Goal: Information Seeking & Learning: Learn about a topic

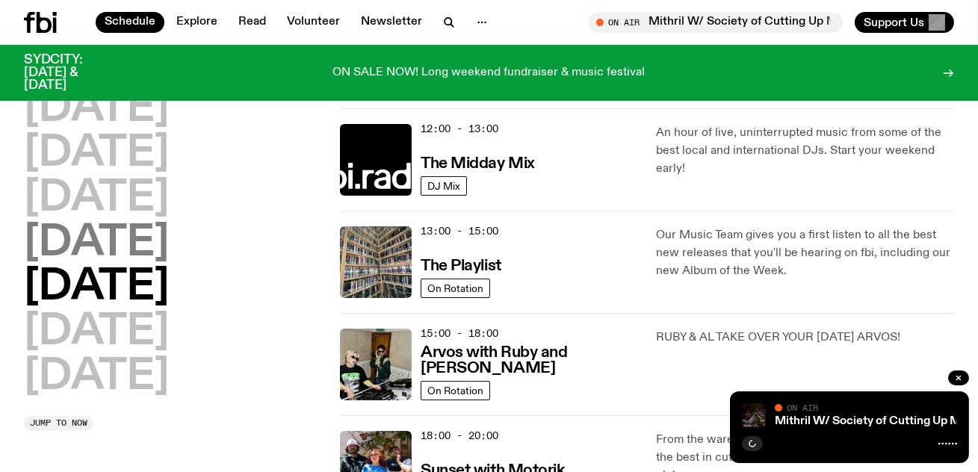
click at [169, 254] on h2 "[DATE]" at bounding box center [96, 244] width 145 height 42
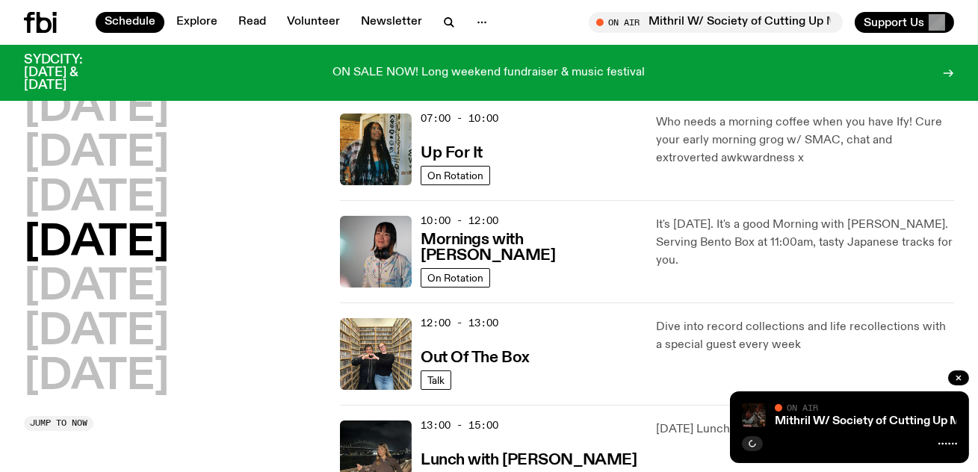
scroll to position [158, 0]
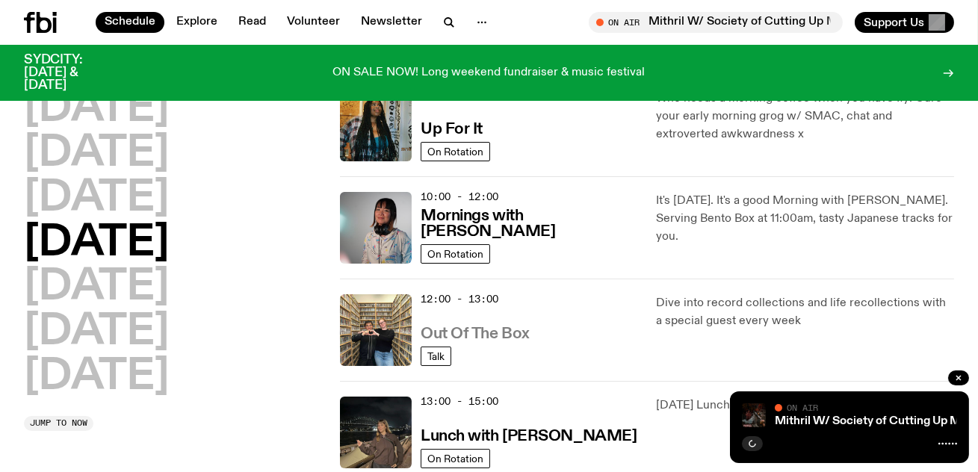
click at [501, 336] on h3 "Out Of The Box" at bounding box center [475, 335] width 109 height 16
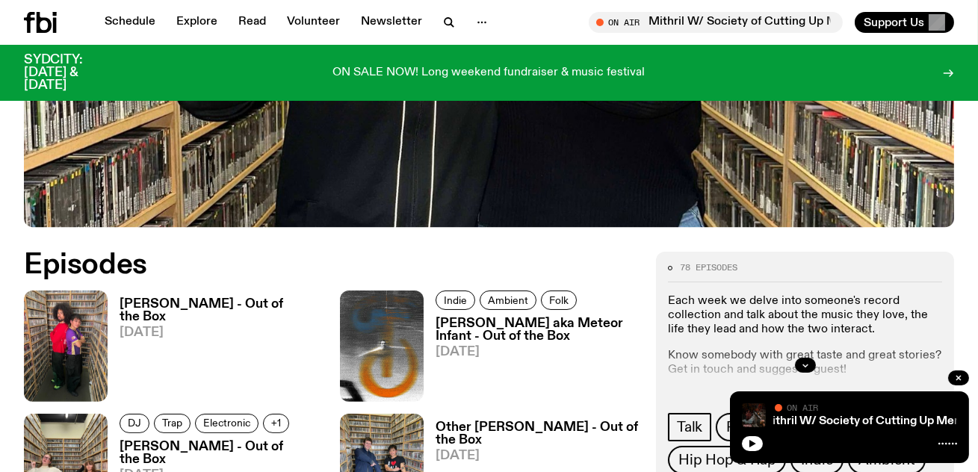
scroll to position [582, 0]
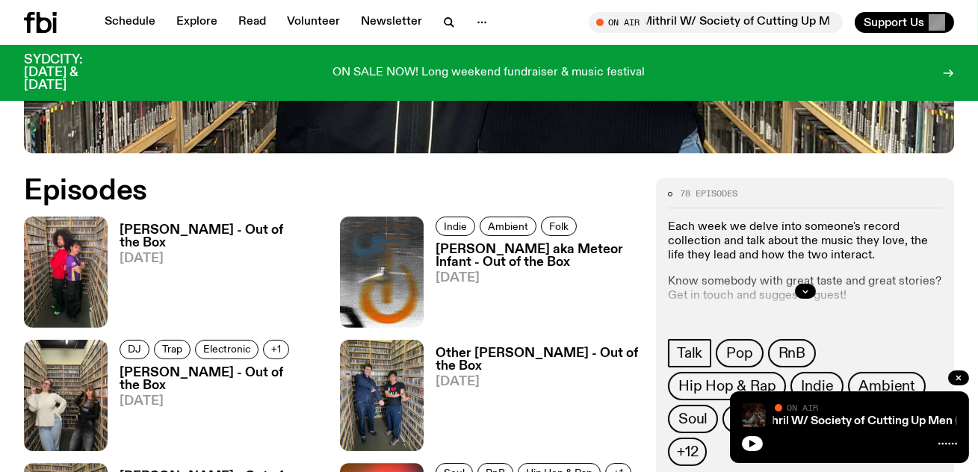
click at [187, 253] on span "[DATE]" at bounding box center [221, 259] width 203 height 13
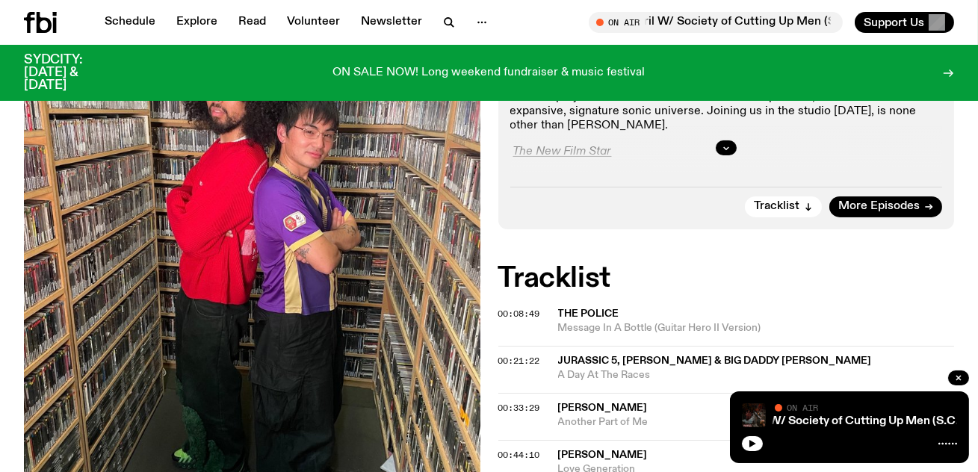
scroll to position [419, 0]
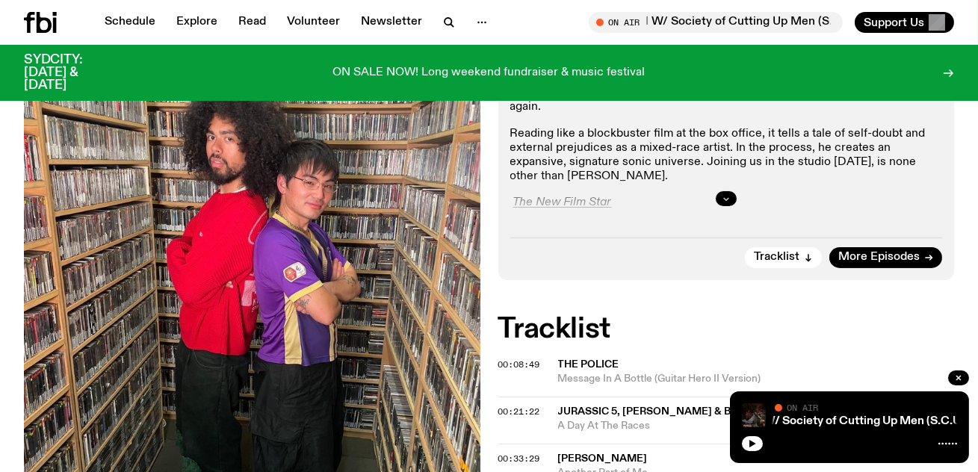
click at [721, 191] on button "button" at bounding box center [726, 198] width 21 height 15
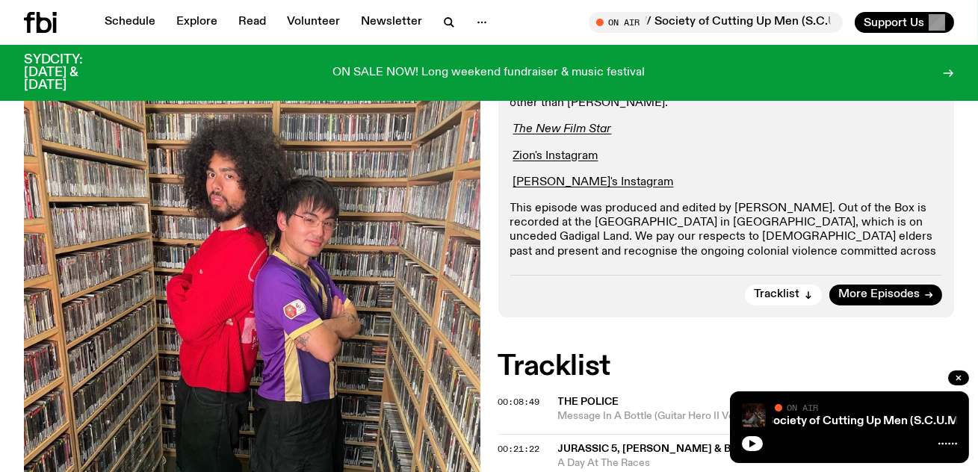
scroll to position [506, 0]
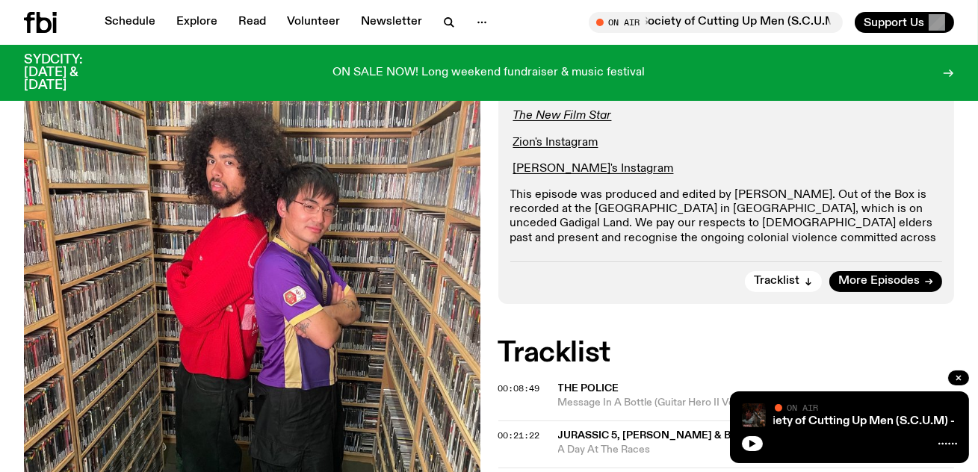
click at [766, 180] on div "Aired on [DATE] 12:00pm Talk We have a very special guest on the show [DATE]. H…" at bounding box center [727, 77] width 457 height 454
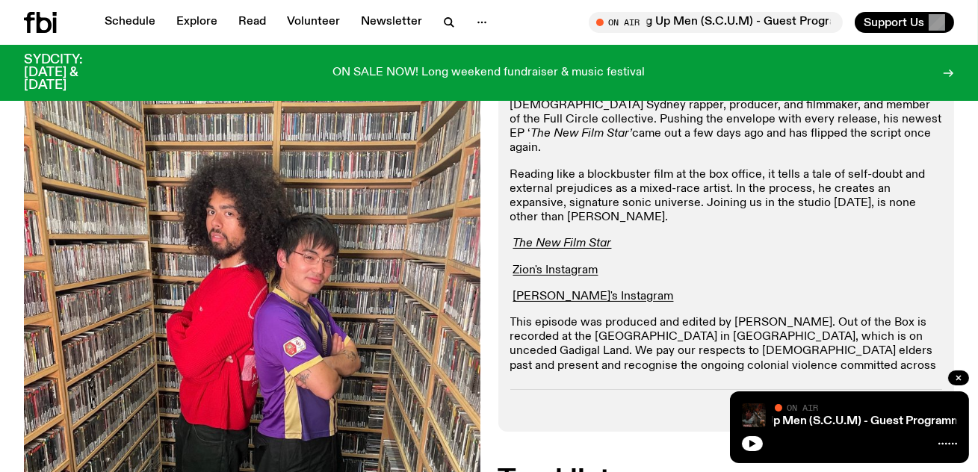
scroll to position [0, 0]
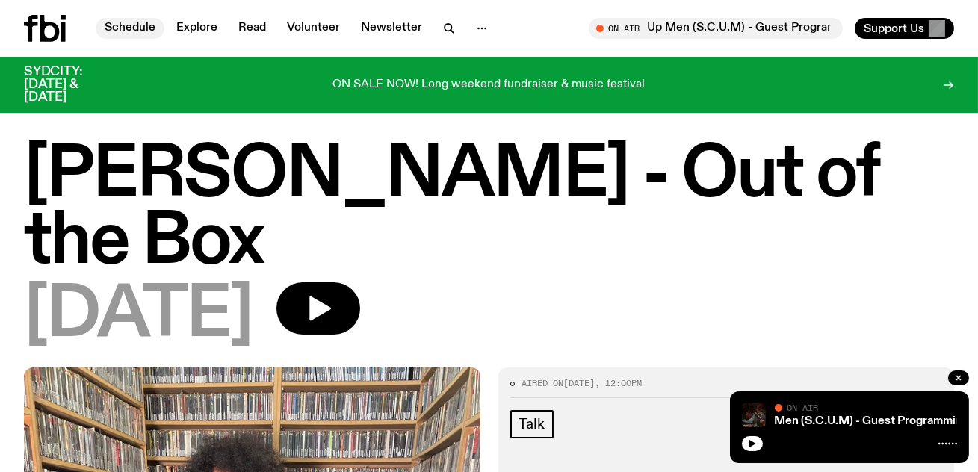
click at [153, 31] on link "Schedule" at bounding box center [130, 28] width 69 height 21
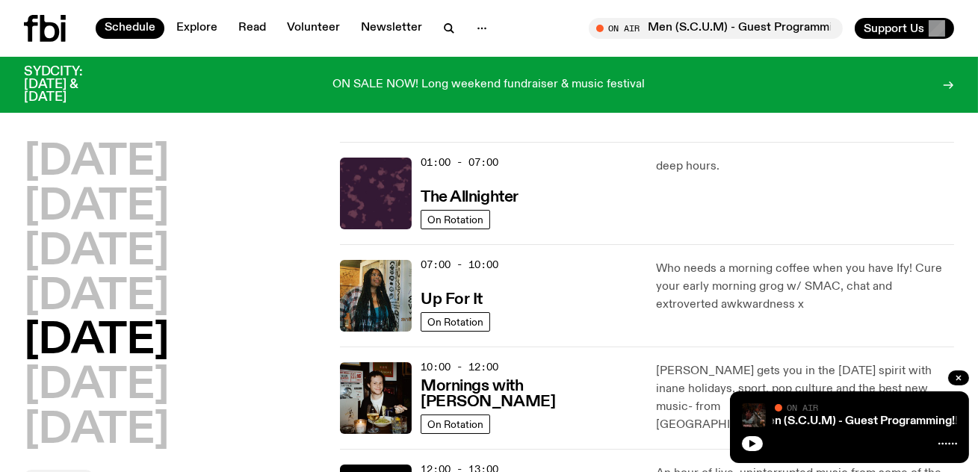
click at [27, 40] on icon at bounding box center [45, 28] width 42 height 27
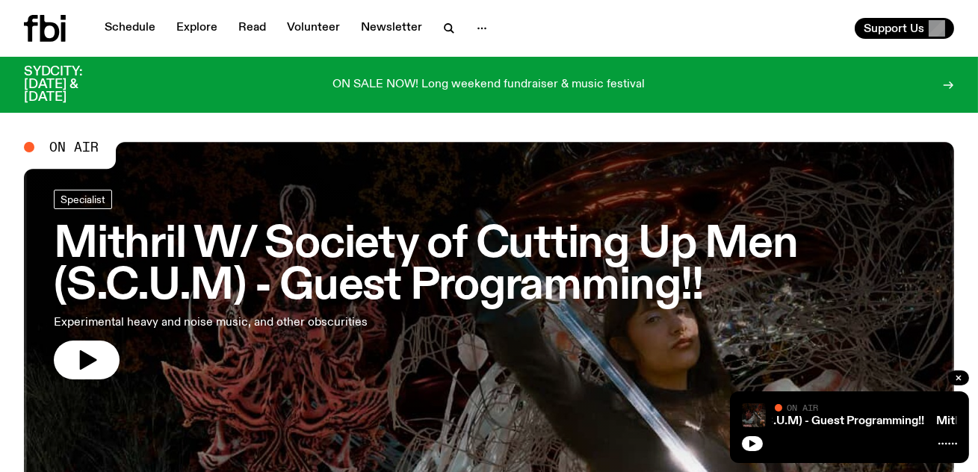
click at [482, 272] on h3 "Mithril W/ Society of Cutting Up Men (S.C.U.M) - Guest Programming!!" at bounding box center [489, 266] width 871 height 84
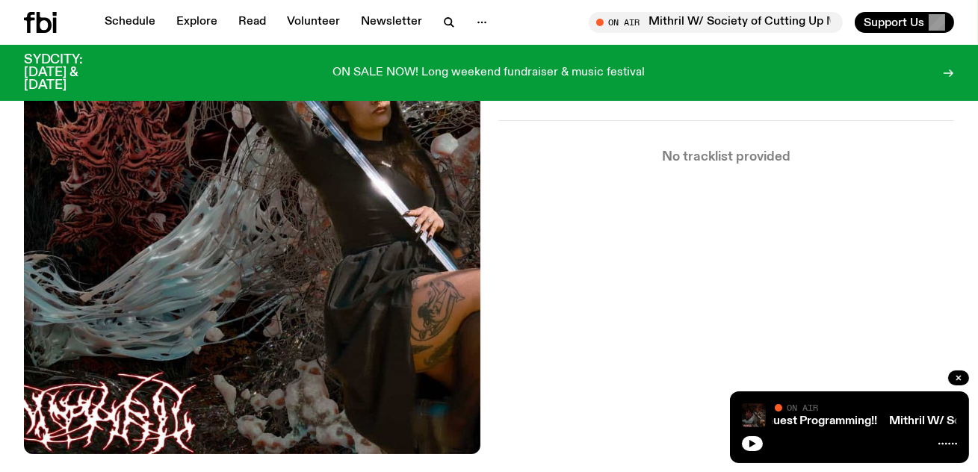
scroll to position [591, 0]
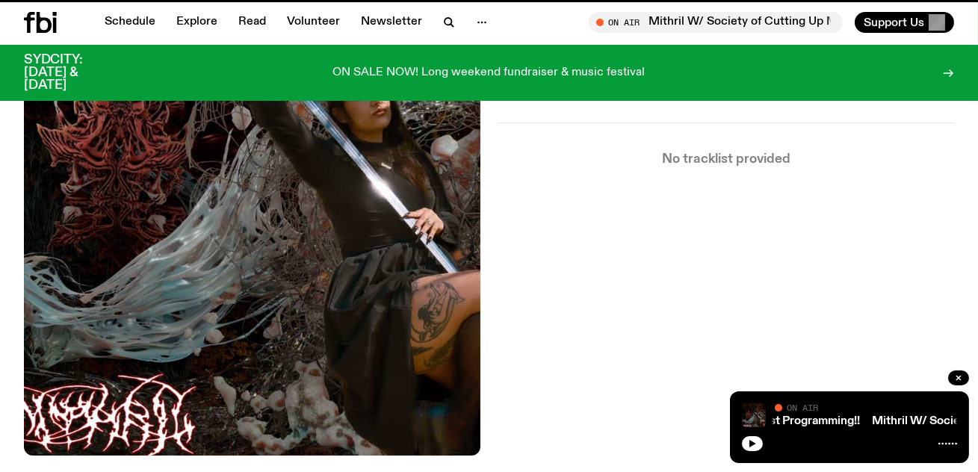
scroll to position [579, 0]
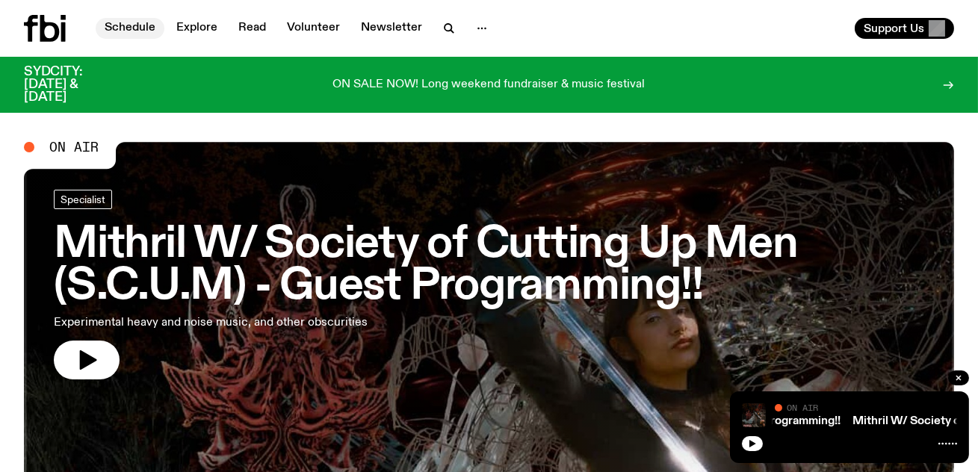
click at [100, 25] on link "Schedule" at bounding box center [130, 28] width 69 height 21
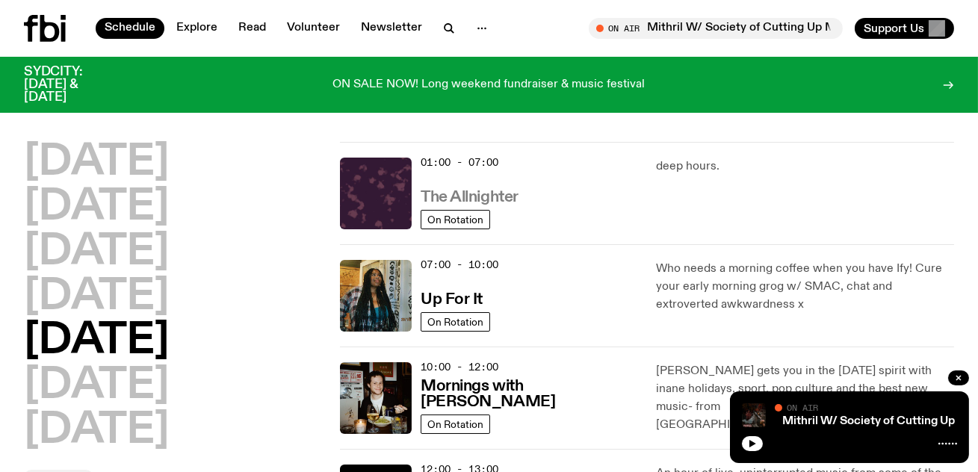
click at [506, 191] on h3 "The Allnighter" at bounding box center [470, 198] width 98 height 16
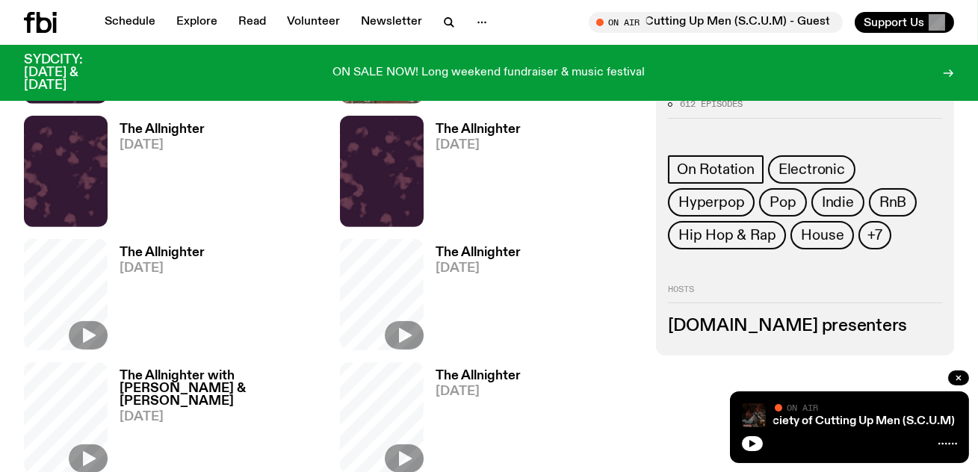
scroll to position [660, 0]
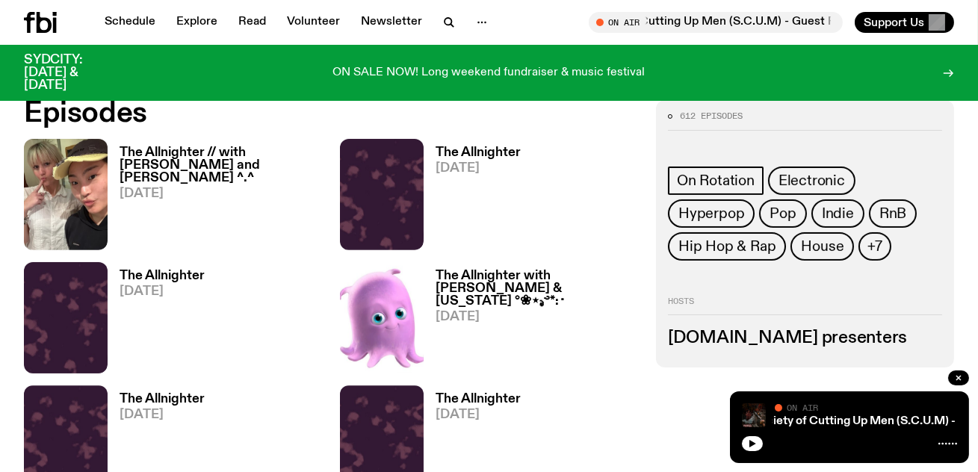
click at [538, 283] on h3 "The Allnighter with [PERSON_NAME] & [US_STATE] °❀⋆.ೃ࿔*:･" at bounding box center [537, 289] width 203 height 38
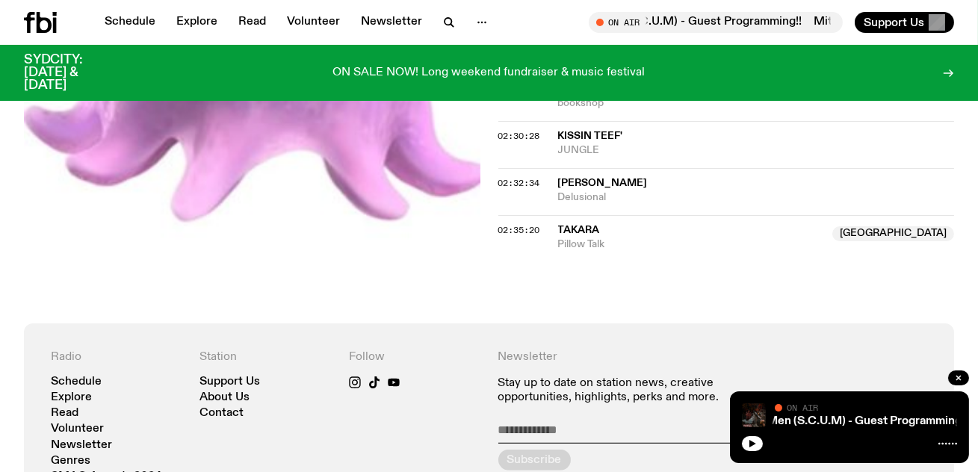
scroll to position [1996, 0]
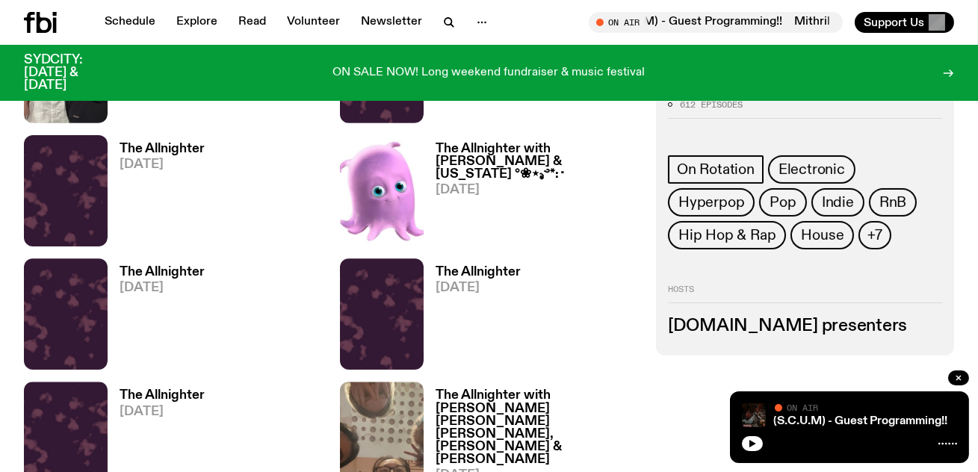
scroll to position [804, 0]
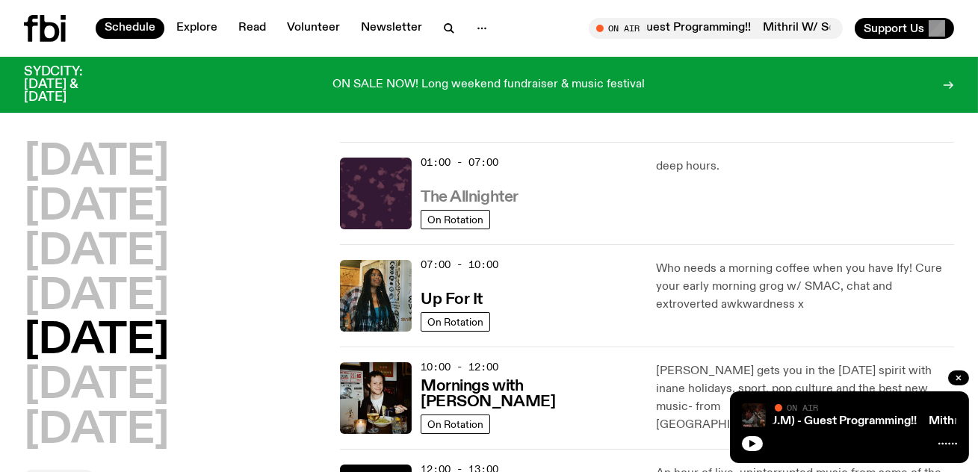
click at [504, 195] on h3 "The Allnighter" at bounding box center [470, 198] width 98 height 16
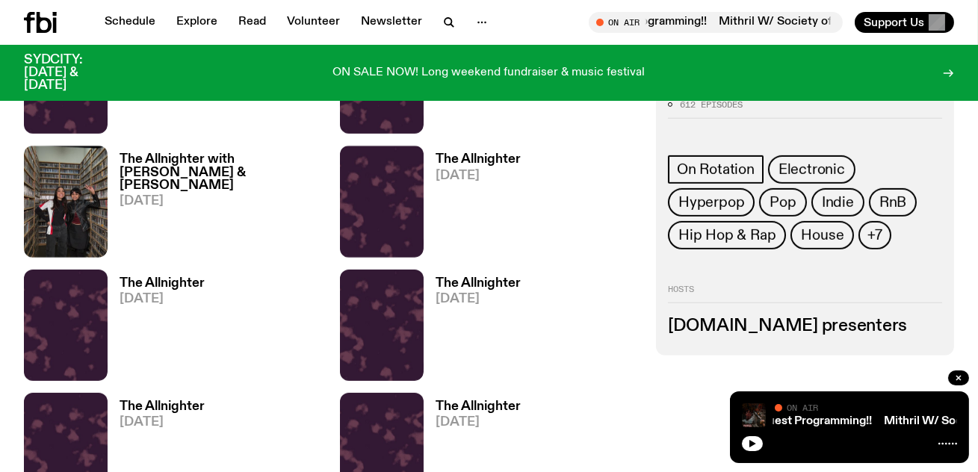
scroll to position [1393, 0]
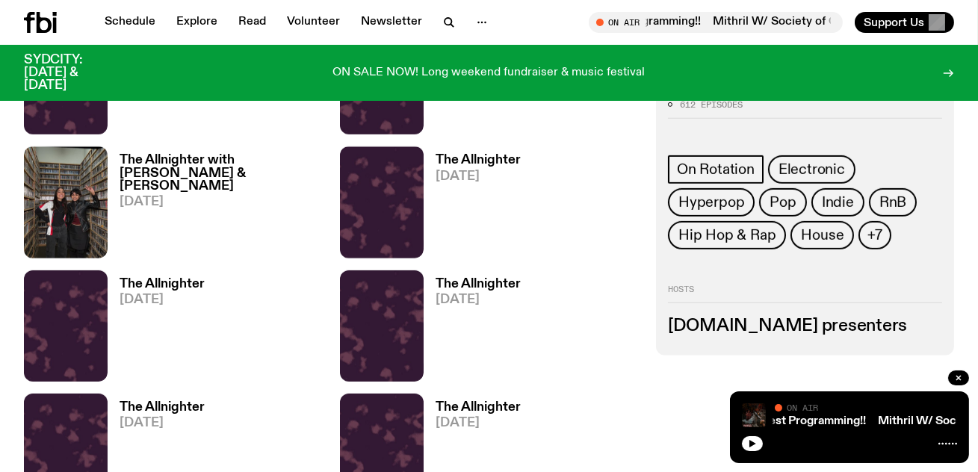
click at [487, 318] on link "The Allnighter [DATE]" at bounding box center [472, 330] width 97 height 104
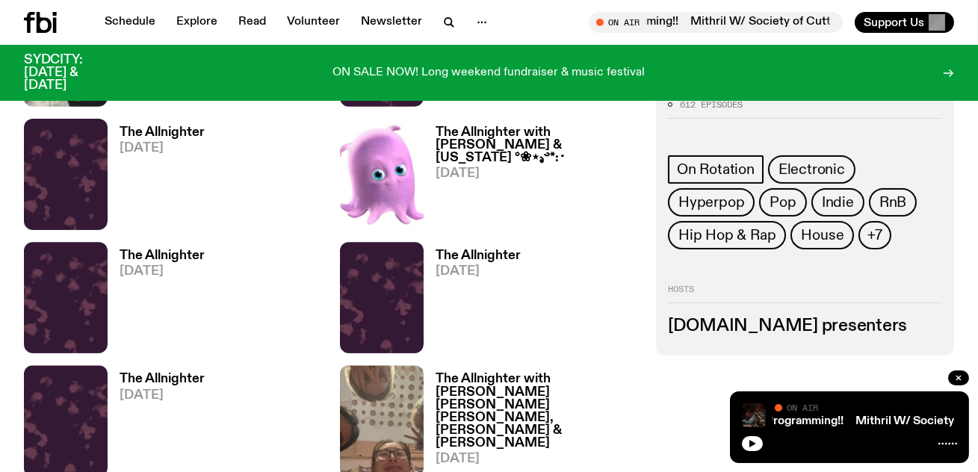
scroll to position [695, 0]
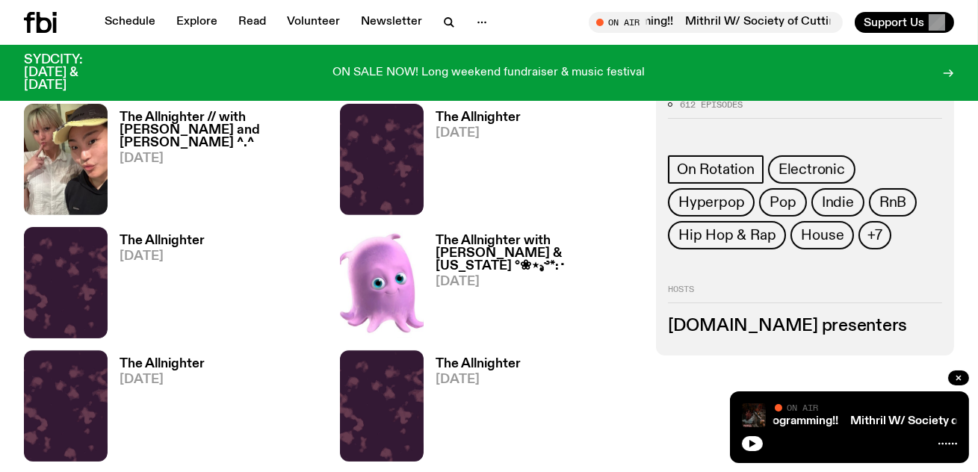
click at [185, 135] on h3 "The Allnighter // with [PERSON_NAME] and [PERSON_NAME] ^.^" at bounding box center [221, 130] width 203 height 38
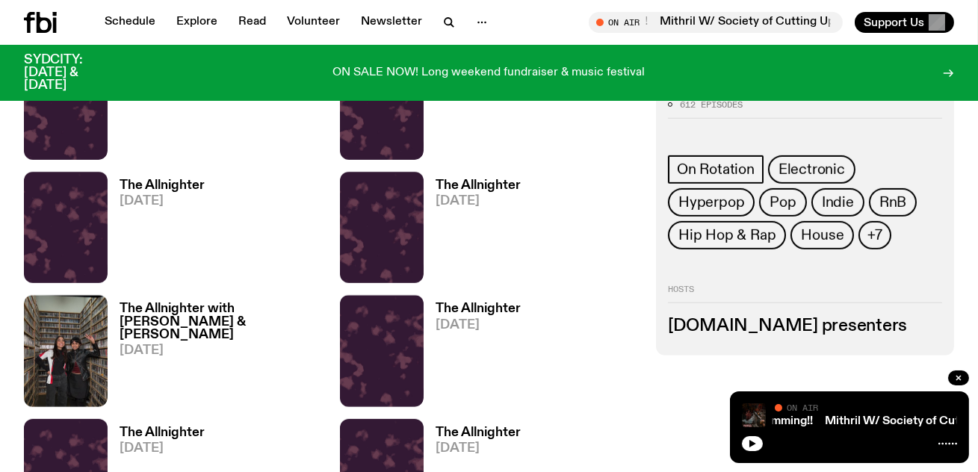
scroll to position [1245, 0]
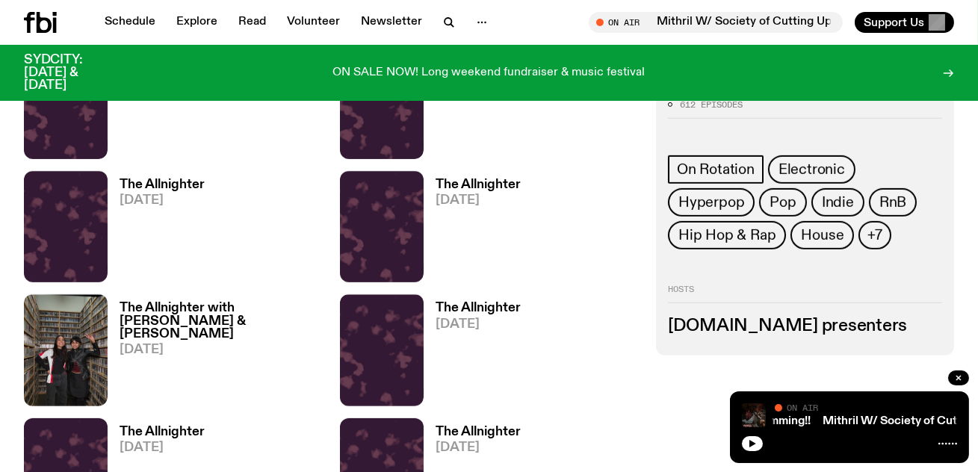
click at [165, 344] on span "[DATE]" at bounding box center [221, 350] width 203 height 13
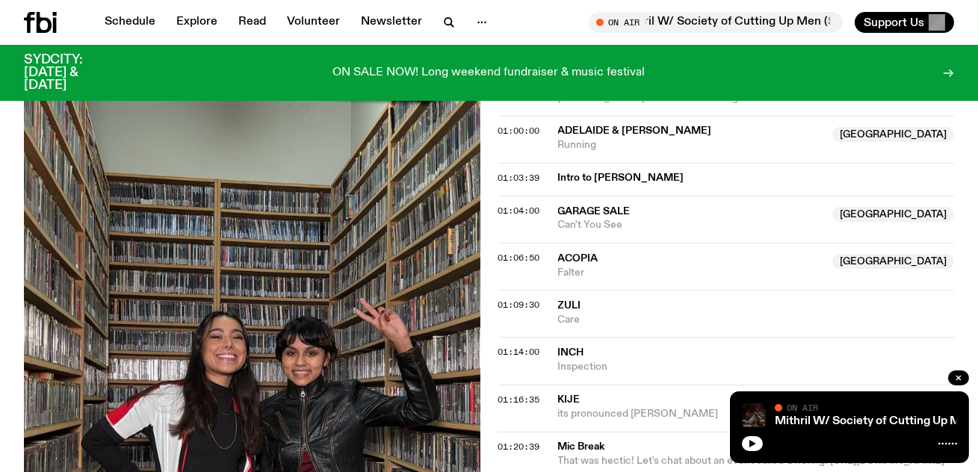
scroll to position [1479, 0]
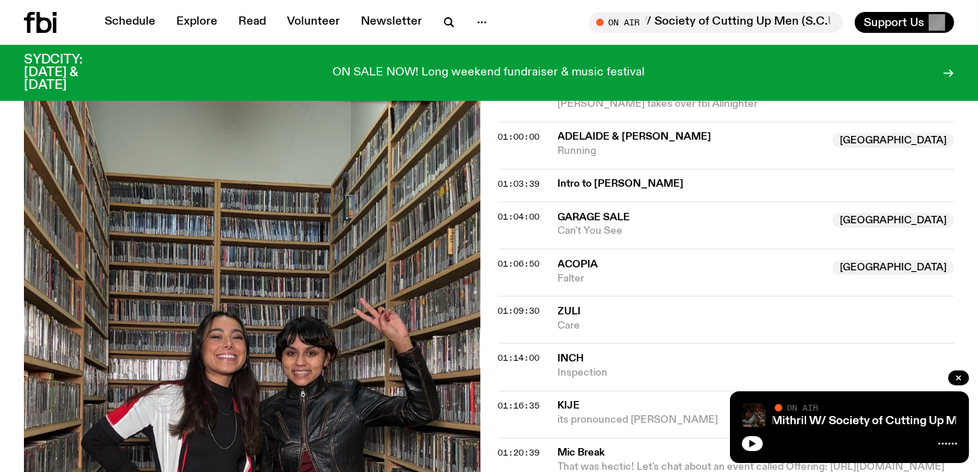
click at [25, 31] on icon at bounding box center [40, 22] width 33 height 21
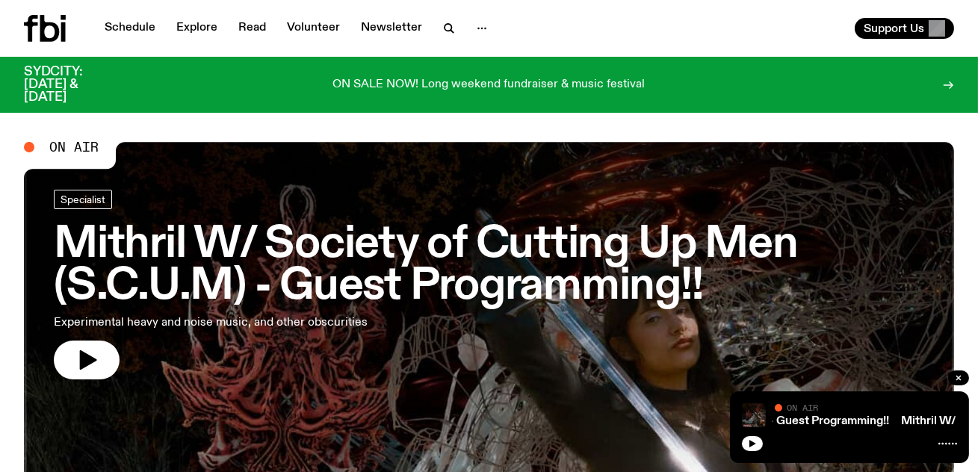
click at [646, 357] on link "Mithril W/ Society of Cutting Up Men (S.C.U.M) - Guest Programming!! Experiment…" at bounding box center [489, 285] width 871 height 190
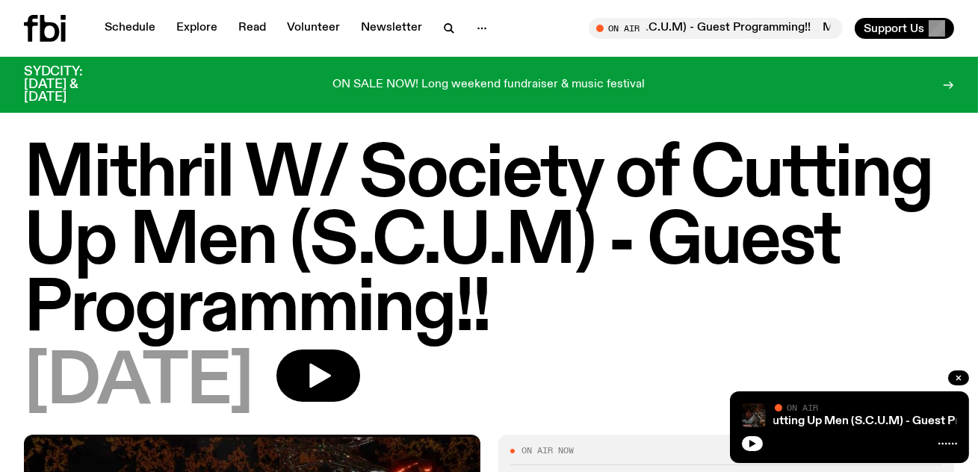
click at [655, 261] on h1 "Mithril W/ Society of Cutting Up Men (S.C.U.M) - Guest Programming!!" at bounding box center [489, 243] width 931 height 202
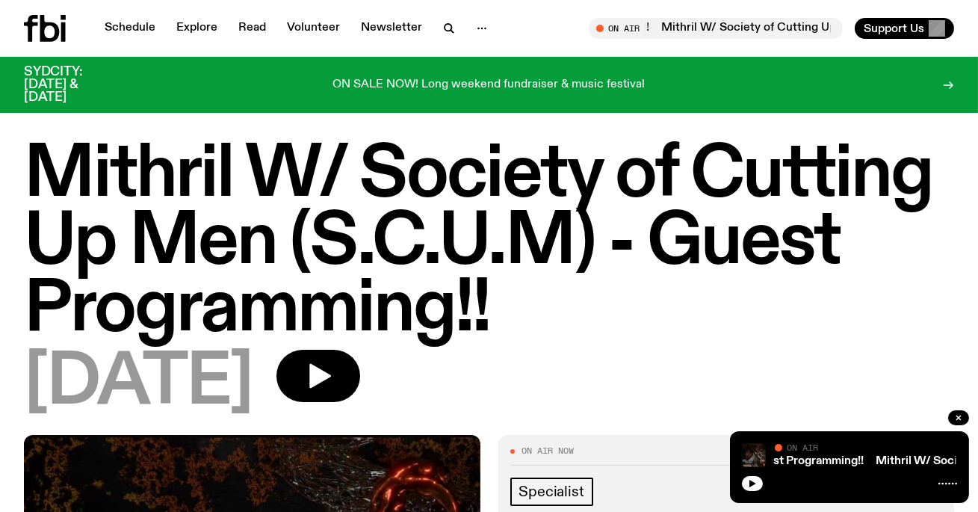
click at [529, 143] on h1 "Mithril W/ Society of Cutting Up Men (S.C.U.M) - Guest Programming!!" at bounding box center [489, 243] width 931 height 202
